Goal: Task Accomplishment & Management: Use online tool/utility

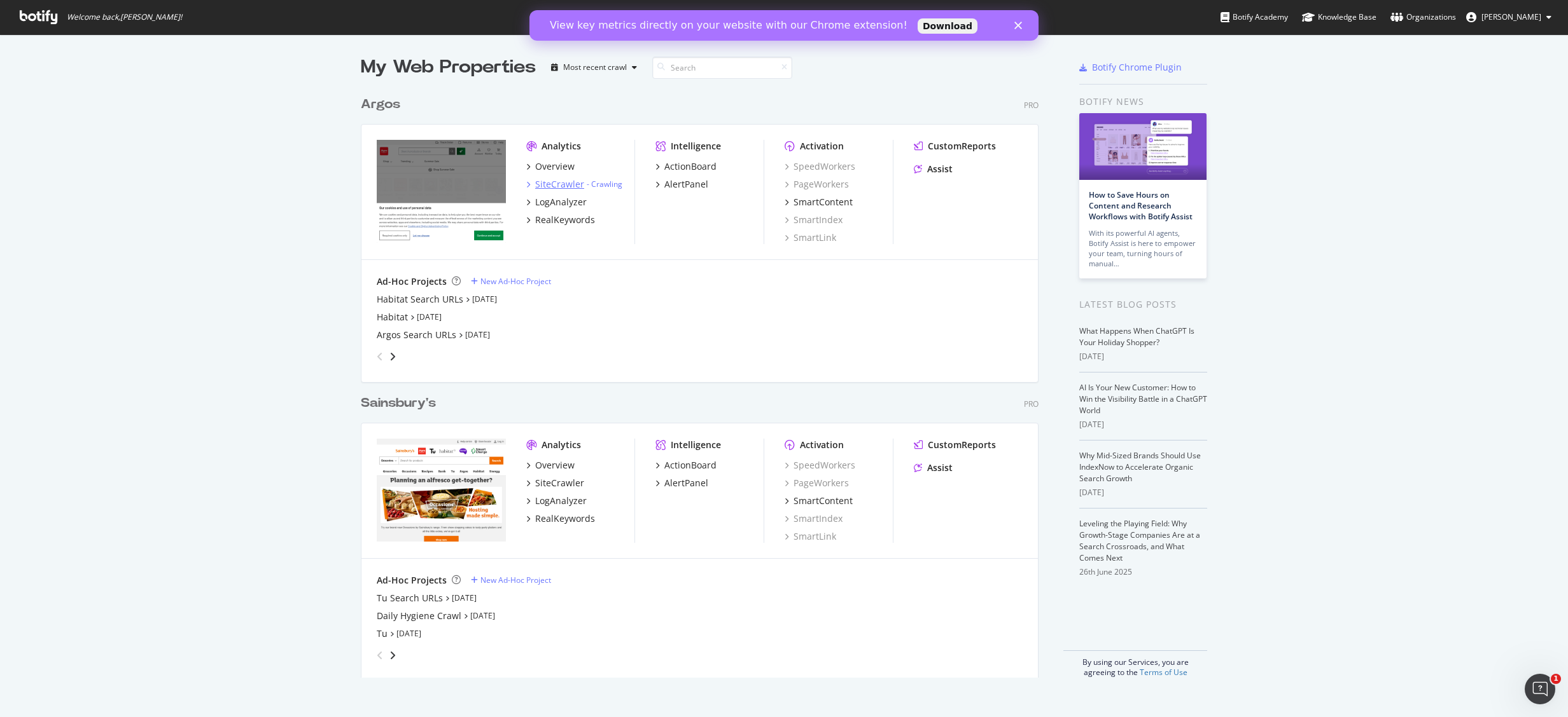
click at [538, 186] on div "SiteCrawler" at bounding box center [559, 184] width 49 height 13
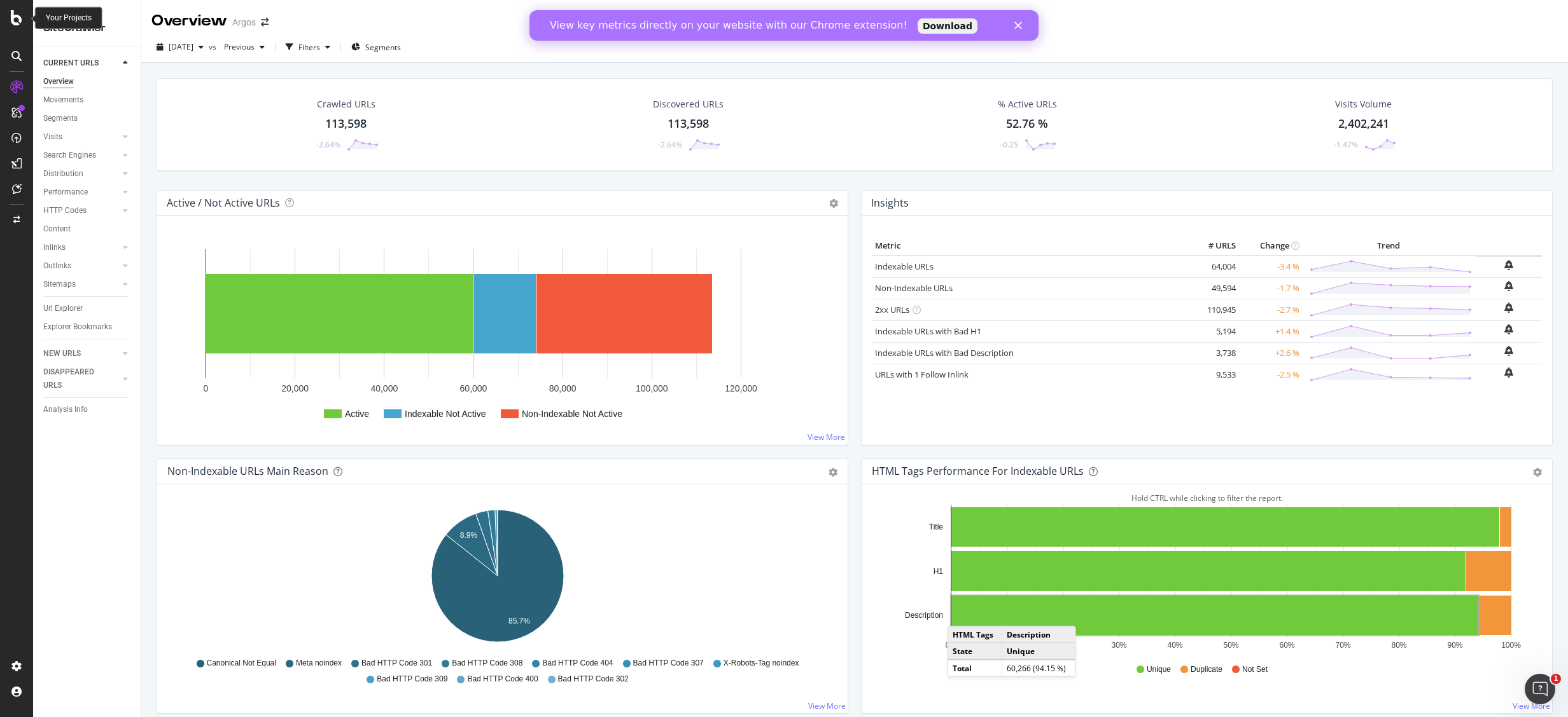
click at [8, 24] on div at bounding box center [16, 17] width 31 height 15
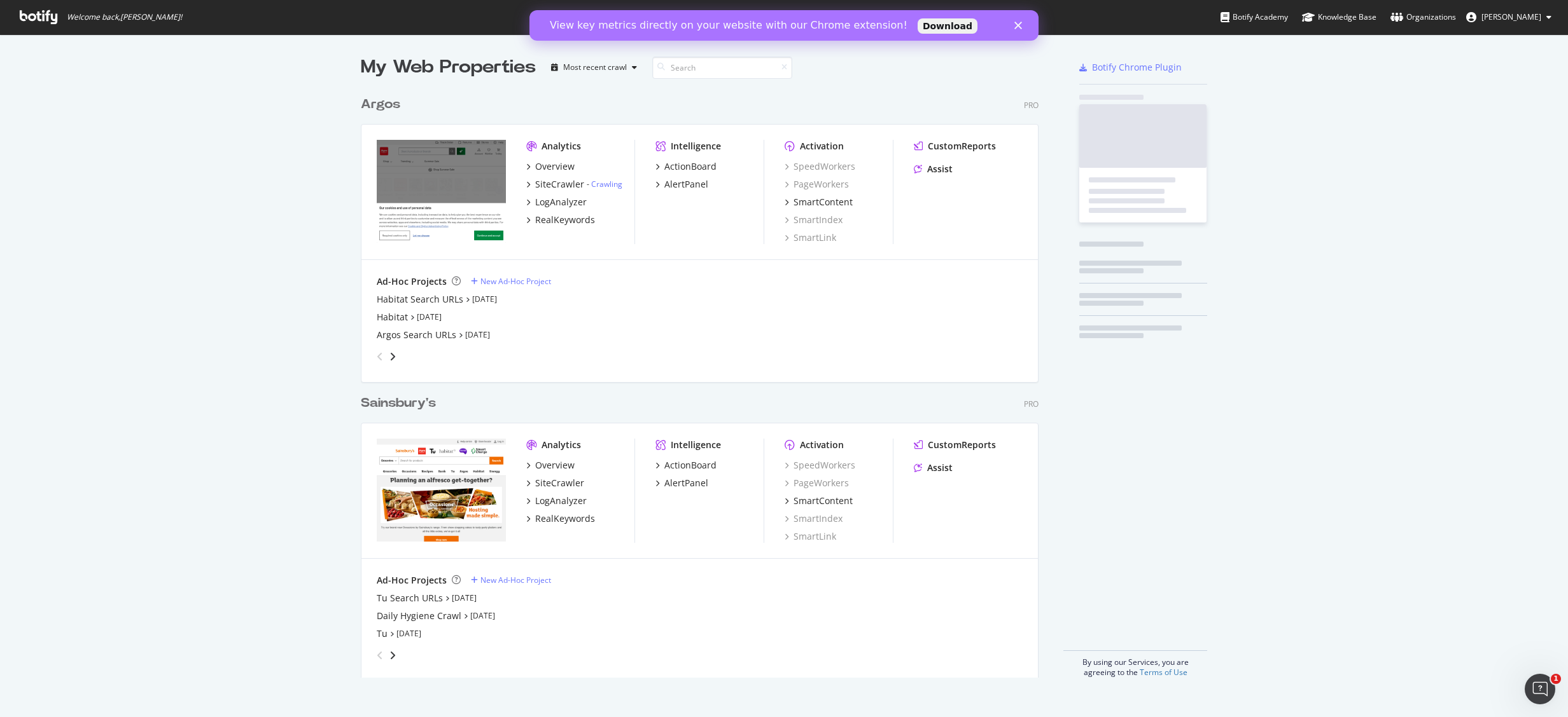
scroll to position [698, 1528]
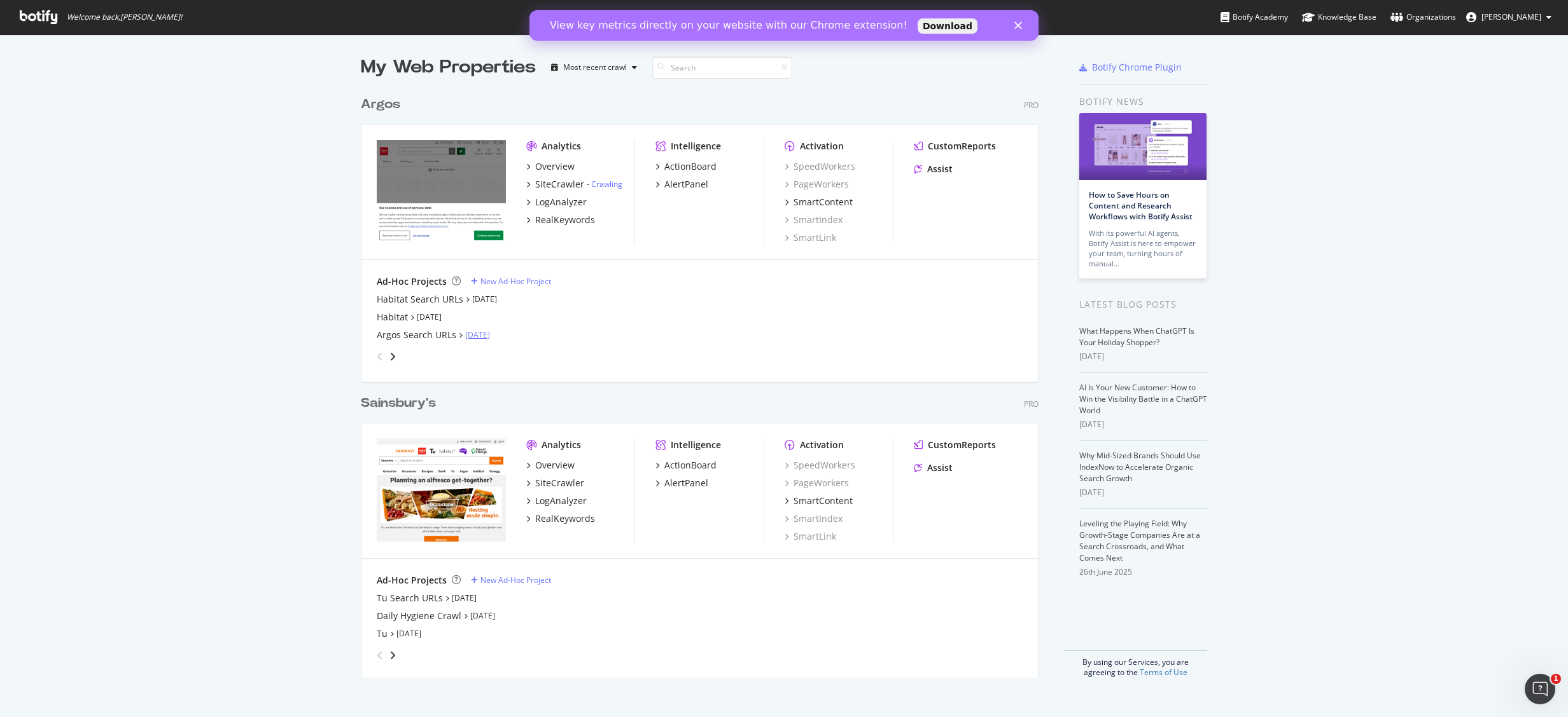
click at [466, 334] on link "[DATE]" at bounding box center [477, 335] width 25 height 11
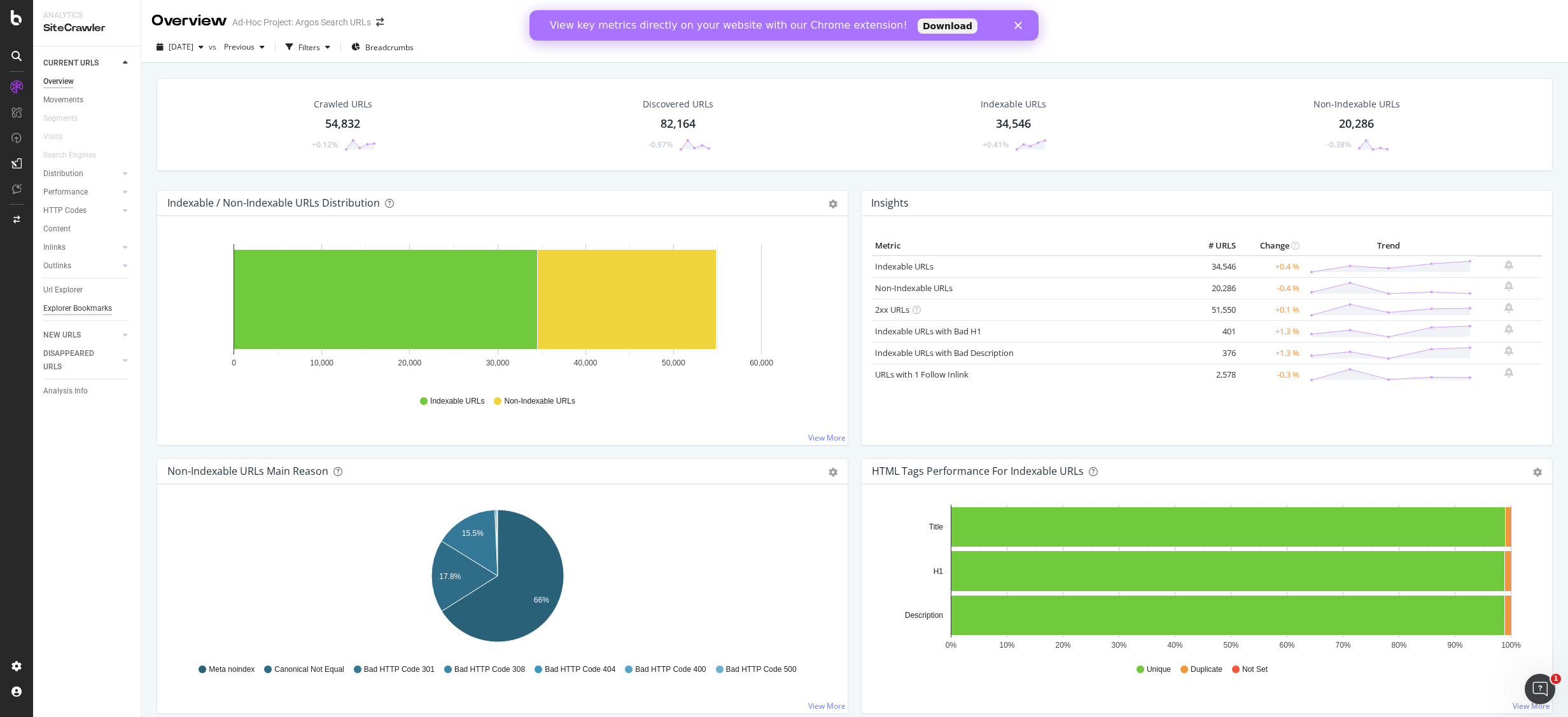
click at [75, 309] on div "Explorer Bookmarks" at bounding box center [77, 308] width 69 height 13
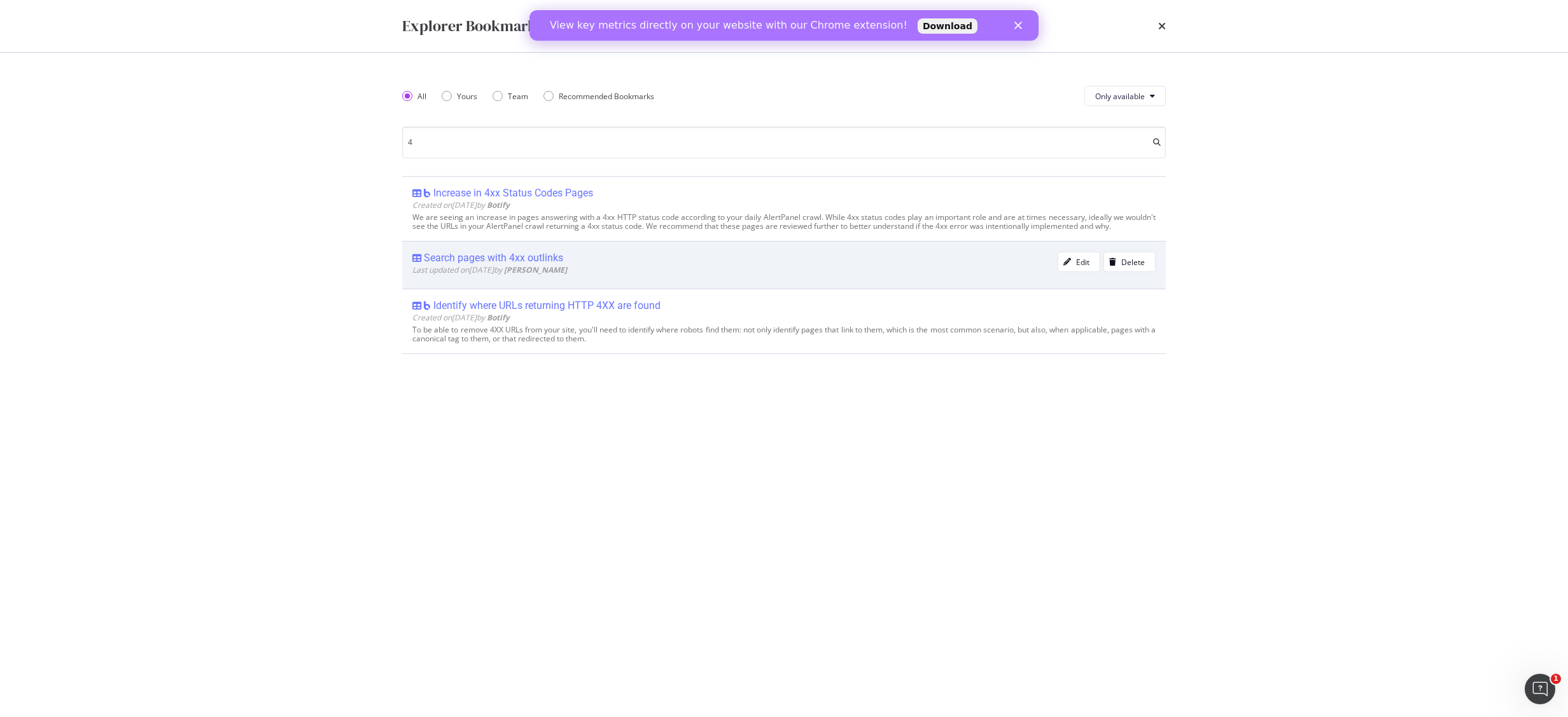
type input "4"
click at [540, 256] on div "Search pages with 4xx outlinks" at bounding box center [493, 258] width 139 height 13
